Goal: Entertainment & Leisure: Consume media (video, audio)

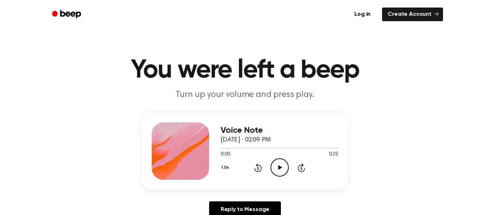
click at [284, 163] on icon "Play Audio" at bounding box center [280, 167] width 18 height 18
click at [284, 163] on icon "Pause Audio" at bounding box center [280, 167] width 18 height 18
click at [284, 163] on icon "Play Audio" at bounding box center [280, 167] width 18 height 18
click at [276, 172] on icon "Pause Audio" at bounding box center [280, 167] width 18 height 18
click at [276, 172] on icon "Play Audio" at bounding box center [280, 167] width 18 height 18
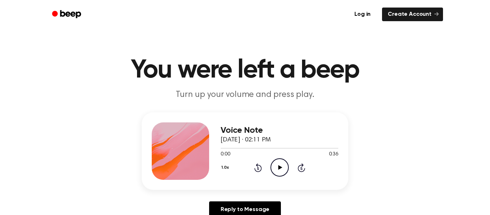
click at [282, 162] on icon "Play Audio" at bounding box center [280, 167] width 18 height 18
click at [298, 165] on icon "Skip 5 seconds" at bounding box center [302, 167] width 8 height 9
click at [299, 165] on icon at bounding box center [302, 167] width 8 height 9
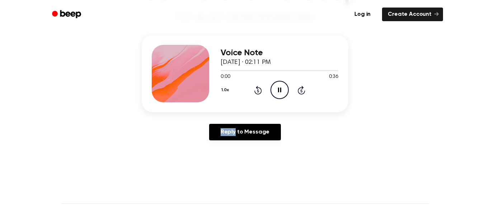
scroll to position [115, 0]
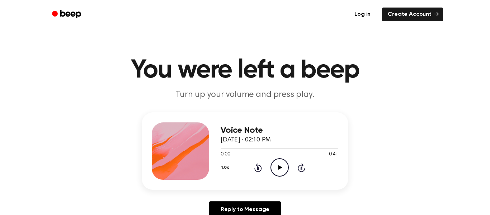
click at [289, 185] on div "Voice Note October 1, 2024 · 02:10 PM 0:00 0:41 Your browser does not support t…" at bounding box center [245, 151] width 207 height 78
click at [280, 178] on div "Voice Note October 1, 2024 · 02:10 PM 0:00 0:41 Your browser does not support t…" at bounding box center [280, 150] width 118 height 57
click at [276, 169] on icon "Play Audio" at bounding box center [280, 167] width 18 height 18
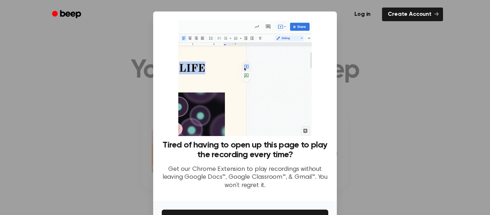
click at [364, 117] on div at bounding box center [245, 107] width 490 height 215
click at [360, 117] on div at bounding box center [245, 107] width 490 height 215
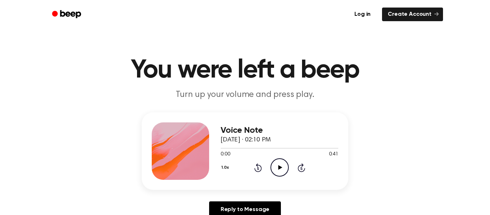
click at [283, 173] on icon "Play Audio" at bounding box center [280, 167] width 18 height 18
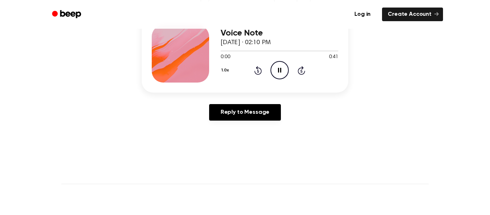
scroll to position [98, 0]
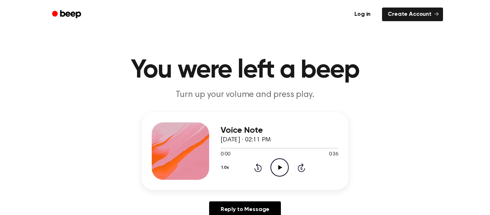
click at [282, 163] on icon "Play Audio" at bounding box center [280, 167] width 18 height 18
click at [282, 163] on icon "Pause Audio" at bounding box center [280, 167] width 18 height 18
click at [282, 163] on icon "Play Audio" at bounding box center [280, 167] width 18 height 18
click at [257, 169] on icon at bounding box center [258, 168] width 2 height 3
click at [260, 171] on icon at bounding box center [258, 167] width 8 height 9
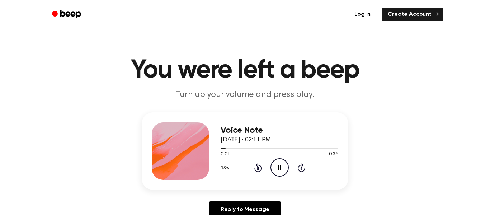
click at [262, 169] on icon at bounding box center [258, 167] width 8 height 9
click at [261, 169] on icon at bounding box center [258, 167] width 8 height 9
click at [280, 172] on icon "Pause Audio" at bounding box center [280, 167] width 18 height 18
click at [280, 172] on icon "Play Audio" at bounding box center [280, 167] width 18 height 18
click at [280, 172] on icon "Pause Audio" at bounding box center [280, 167] width 18 height 18
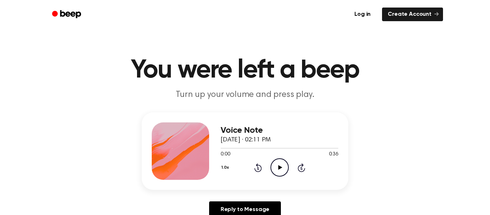
click at [280, 172] on icon "Play Audio" at bounding box center [280, 167] width 18 height 18
click at [280, 173] on icon "Pause Audio" at bounding box center [280, 167] width 18 height 18
click at [280, 173] on icon "Play Audio" at bounding box center [280, 167] width 18 height 18
click at [281, 172] on icon "Pause Audio" at bounding box center [280, 167] width 18 height 18
click at [281, 172] on icon "Play Audio" at bounding box center [280, 167] width 18 height 18
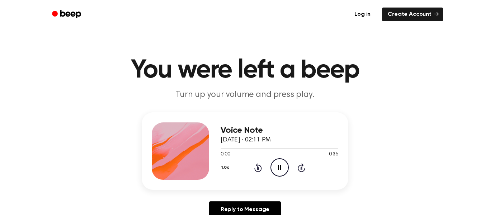
click at [280, 168] on icon at bounding box center [279, 167] width 3 height 5
click at [280, 169] on icon "Play Audio" at bounding box center [280, 167] width 18 height 18
click at [280, 169] on icon at bounding box center [279, 167] width 3 height 5
click at [280, 170] on icon "Play Audio" at bounding box center [280, 167] width 18 height 18
click at [271, 202] on link "Reply to Message" at bounding box center [245, 209] width 72 height 17
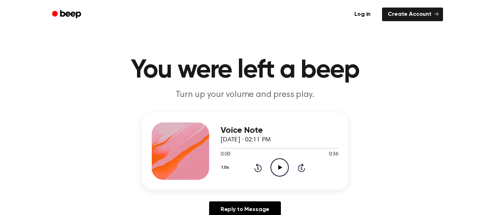
click at [279, 169] on icon at bounding box center [280, 167] width 4 height 5
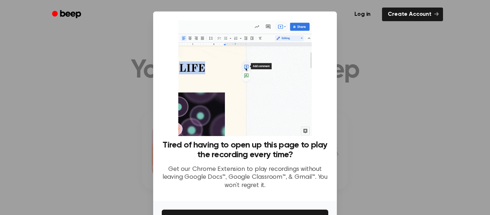
click at [361, 65] on div at bounding box center [245, 107] width 490 height 215
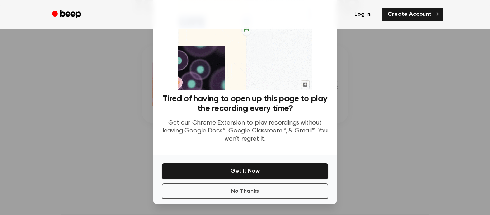
scroll to position [46, 0]
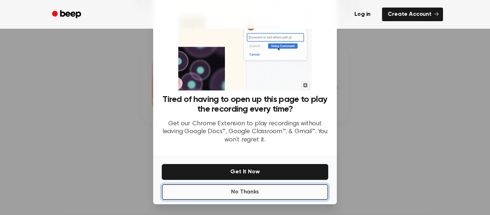
click at [273, 190] on button "No Thanks" at bounding box center [245, 192] width 167 height 16
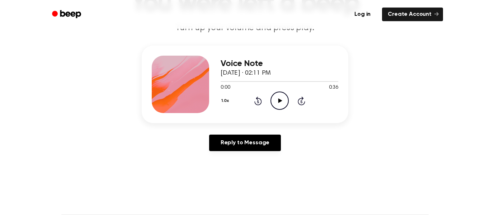
click at [281, 96] on icon "Play Audio" at bounding box center [280, 101] width 18 height 18
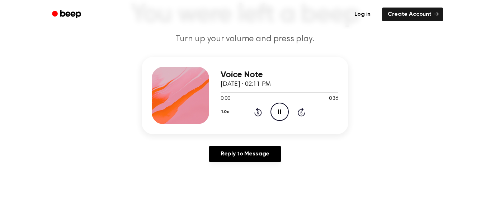
scroll to position [55, 0]
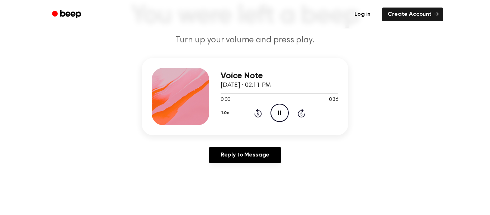
click at [281, 106] on icon "Pause Audio" at bounding box center [280, 113] width 18 height 18
click at [279, 112] on icon at bounding box center [280, 113] width 4 height 5
click at [258, 114] on icon at bounding box center [258, 113] width 2 height 3
click at [259, 113] on icon at bounding box center [258, 113] width 2 height 3
click at [284, 111] on icon "Pause Audio" at bounding box center [280, 113] width 18 height 18
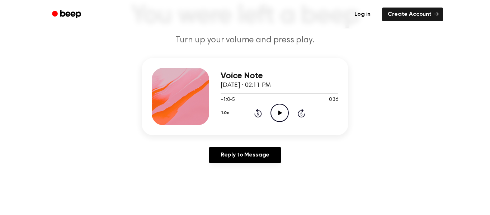
click at [279, 113] on icon at bounding box center [280, 113] width 4 height 5
click at [277, 108] on icon "Play Audio" at bounding box center [280, 113] width 18 height 18
click at [281, 121] on circle at bounding box center [280, 113] width 18 height 18
click at [277, 112] on icon "Pause Audio" at bounding box center [280, 113] width 18 height 18
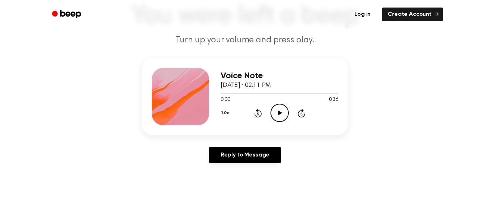
click at [279, 113] on icon at bounding box center [280, 113] width 4 height 5
click at [278, 113] on icon "Pause Audio" at bounding box center [280, 113] width 18 height 18
click at [278, 113] on icon "Play Audio" at bounding box center [280, 113] width 18 height 18
click at [278, 114] on icon at bounding box center [279, 113] width 3 height 5
click at [275, 115] on icon "Play Audio" at bounding box center [280, 113] width 18 height 18
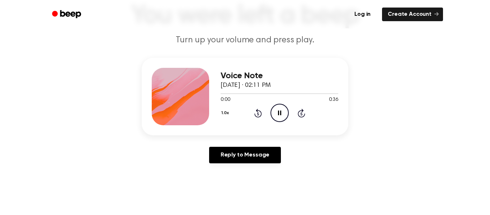
click at [274, 107] on icon "Pause Audio" at bounding box center [280, 113] width 18 height 18
